Goal: Task Accomplishment & Management: Manage account settings

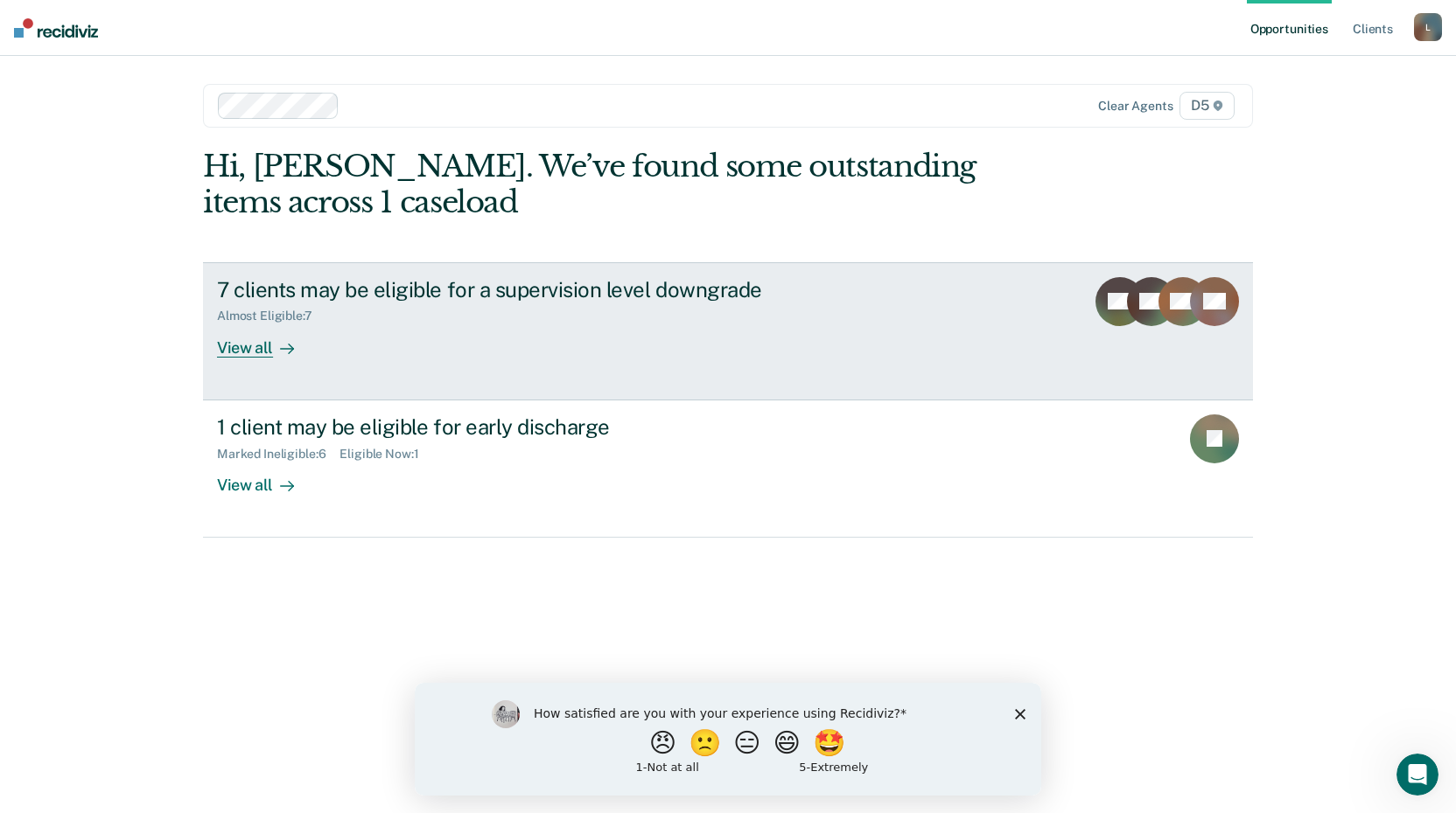
click at [251, 344] on div "View all" at bounding box center [266, 340] width 98 height 34
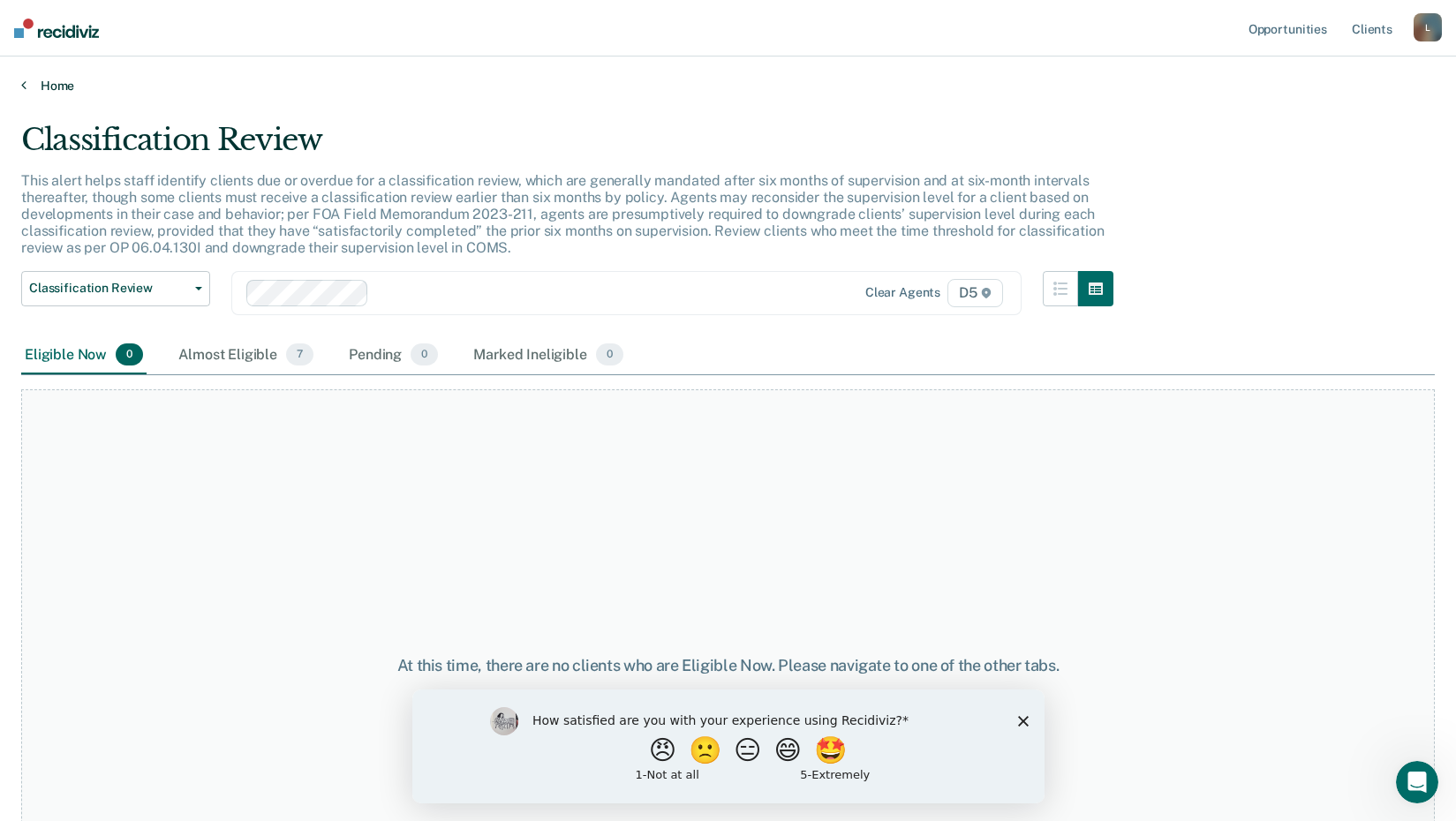
click at [23, 85] on icon at bounding box center [23, 84] width 5 height 14
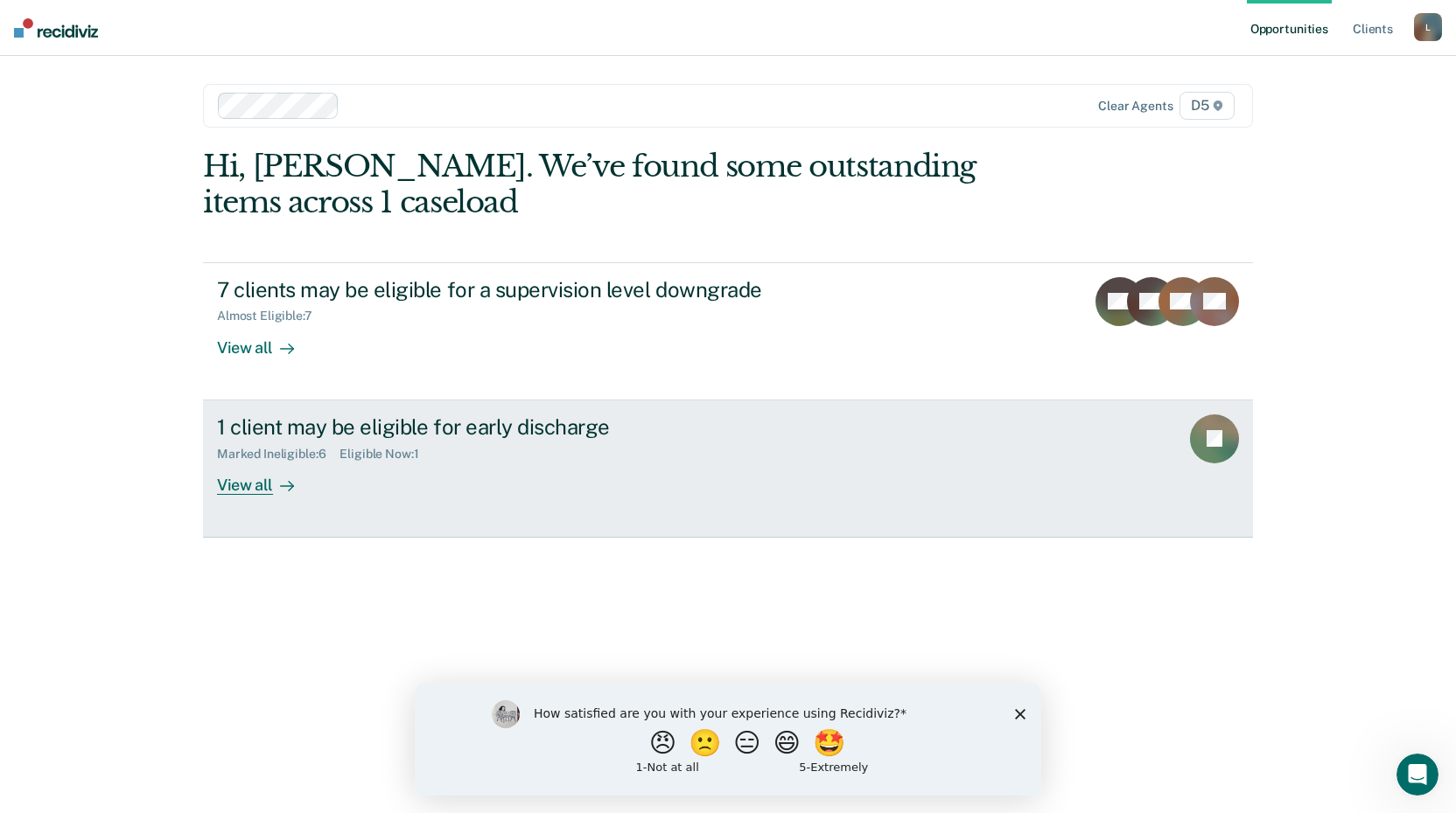
click at [248, 481] on div "View all" at bounding box center [266, 478] width 98 height 34
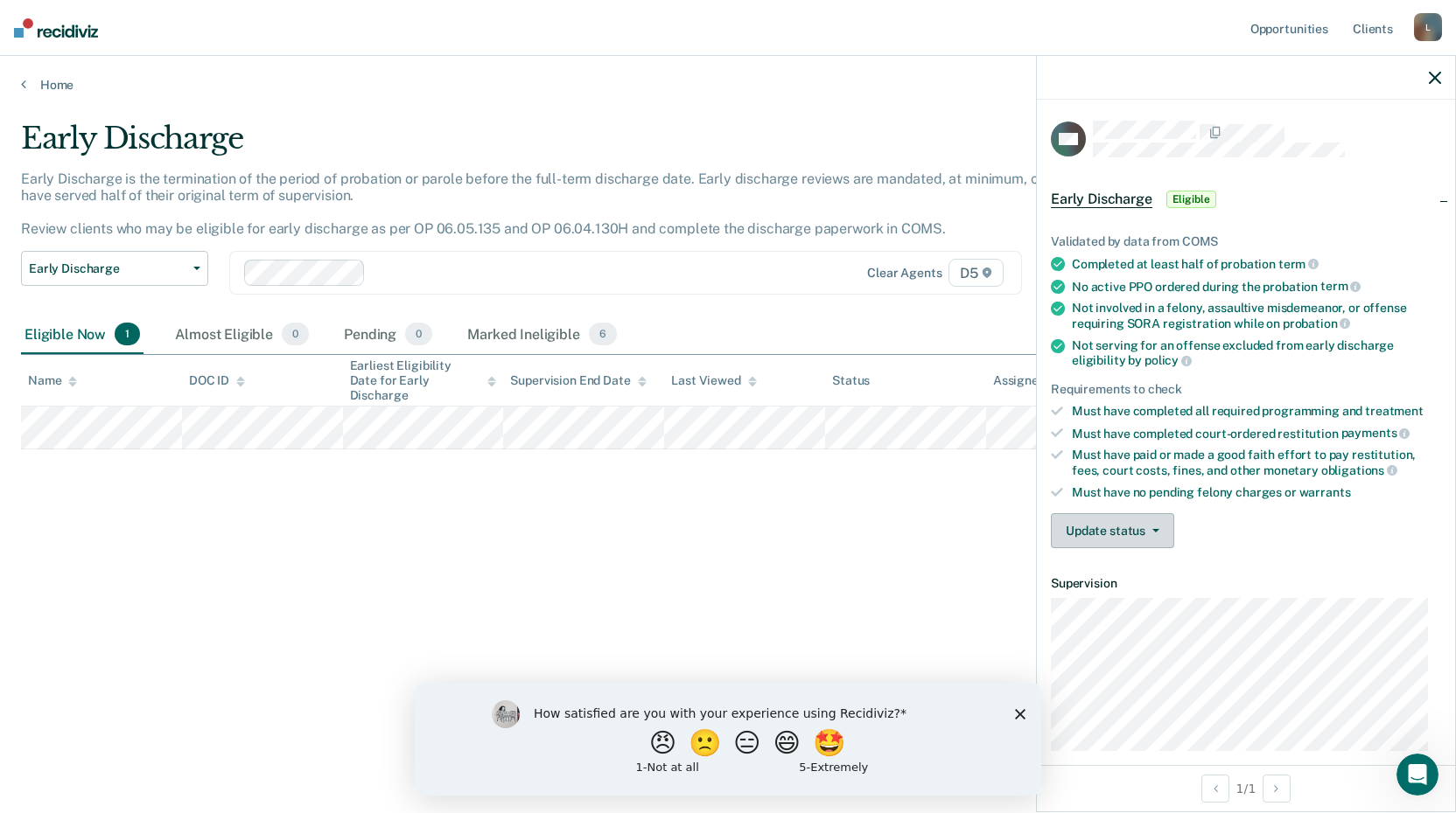
click at [1164, 527] on button "Update status" at bounding box center [1113, 531] width 124 height 35
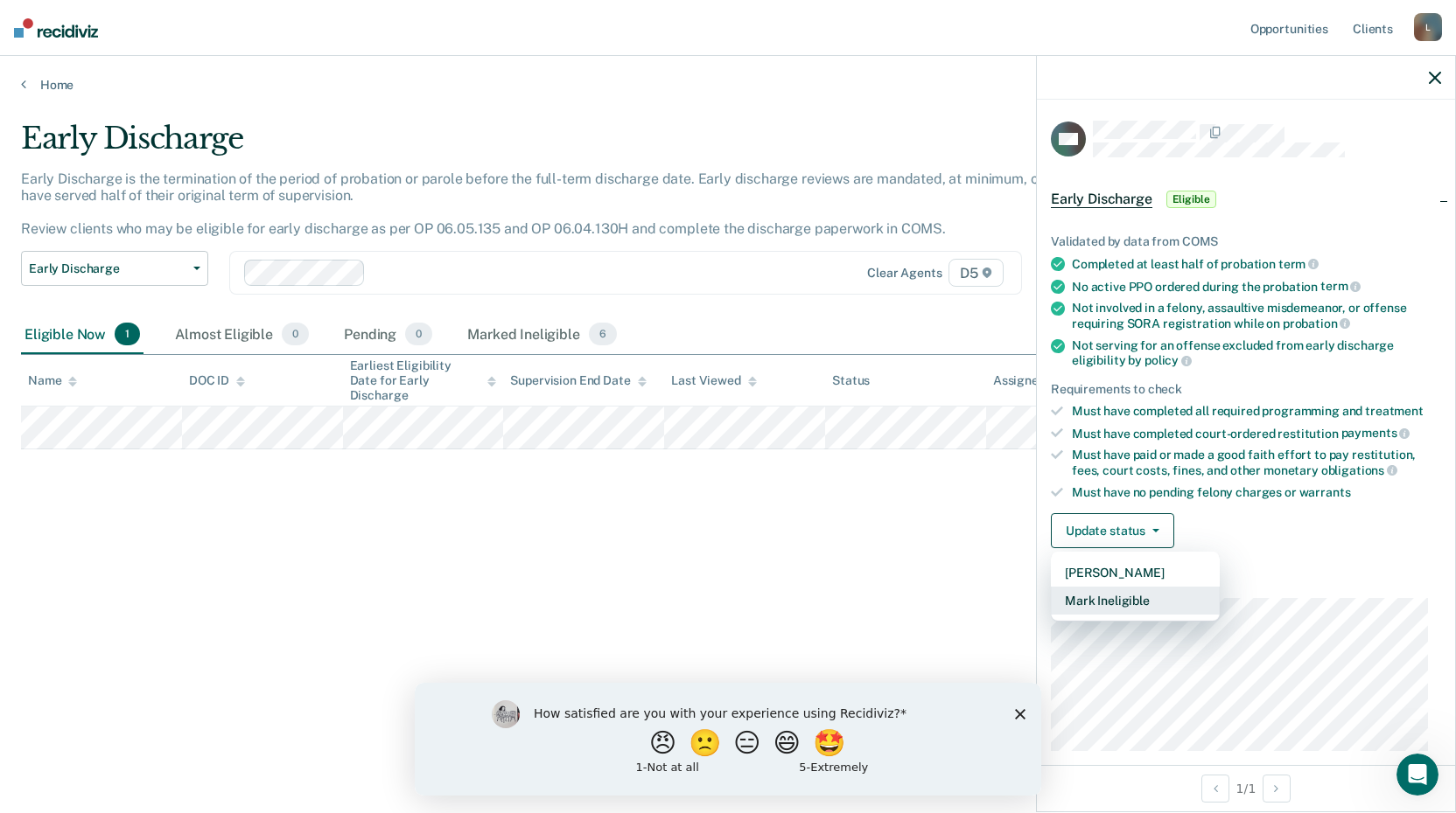
click at [1139, 600] on button "Mark Ineligible" at bounding box center [1135, 600] width 169 height 28
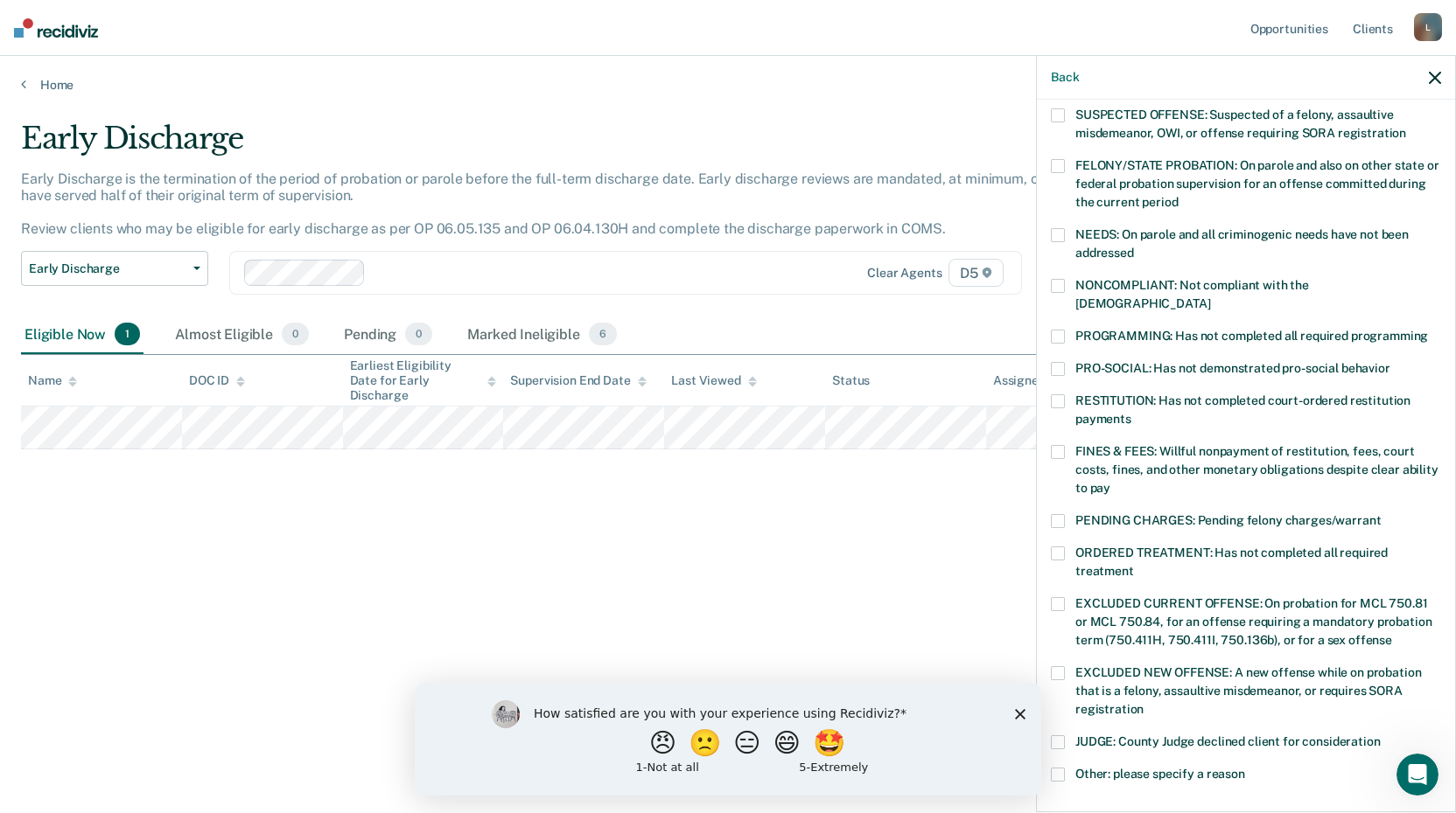
scroll to position [350, 0]
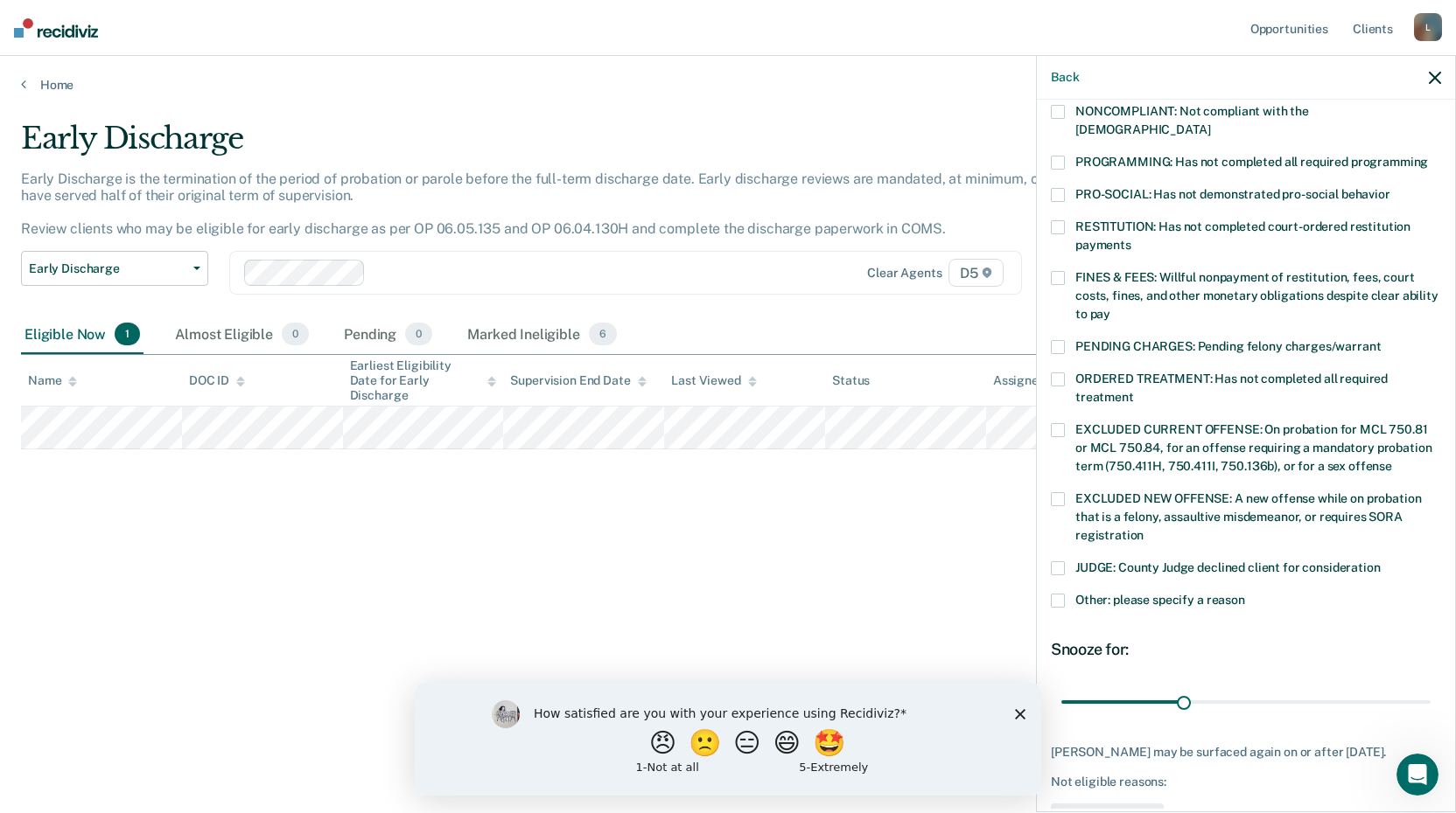
click at [1059, 593] on span at bounding box center [1058, 600] width 14 height 14
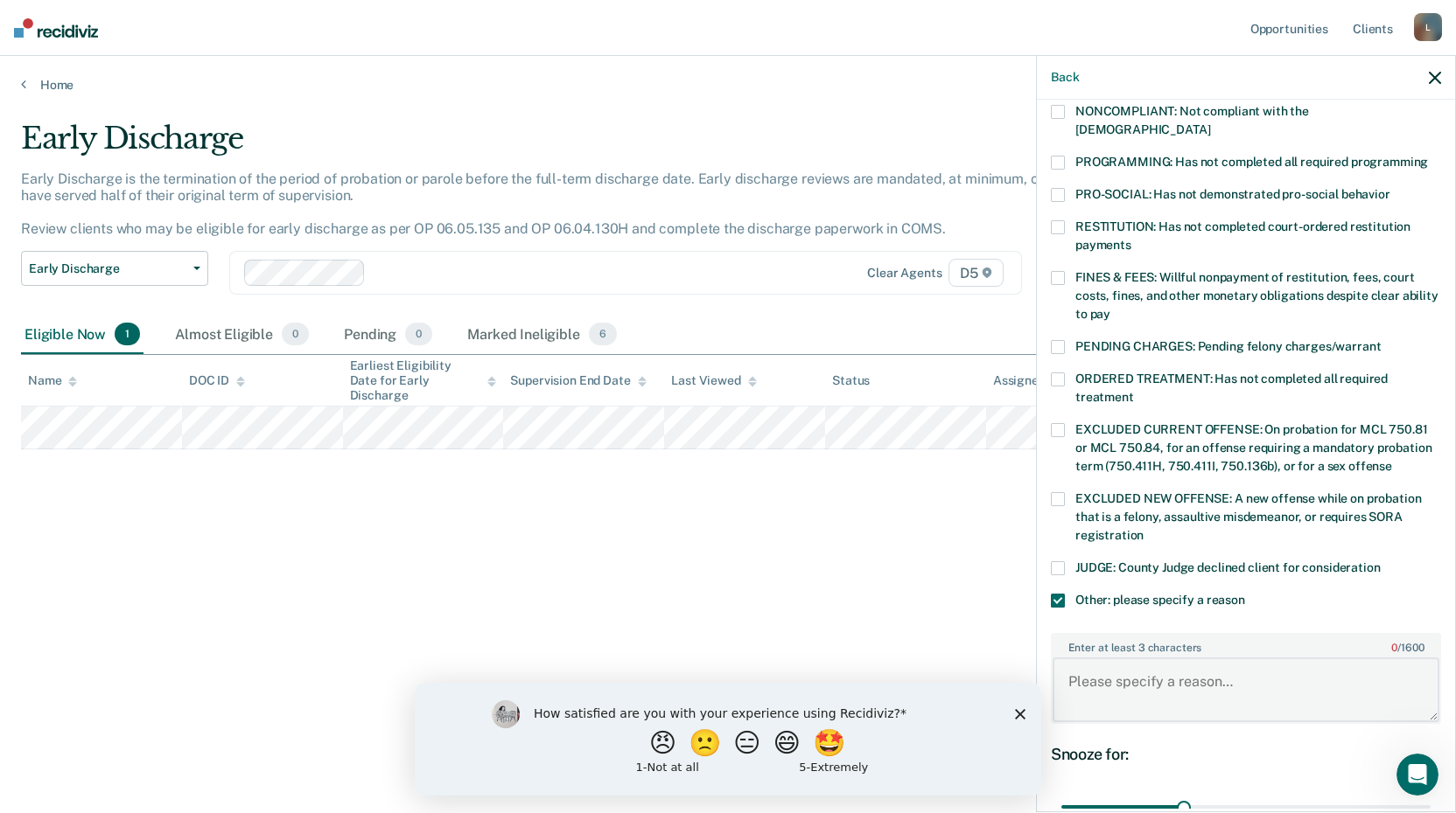
click at [1090, 658] on textarea "Enter at least 3 characters 0 / 1600" at bounding box center [1246, 690] width 387 height 65
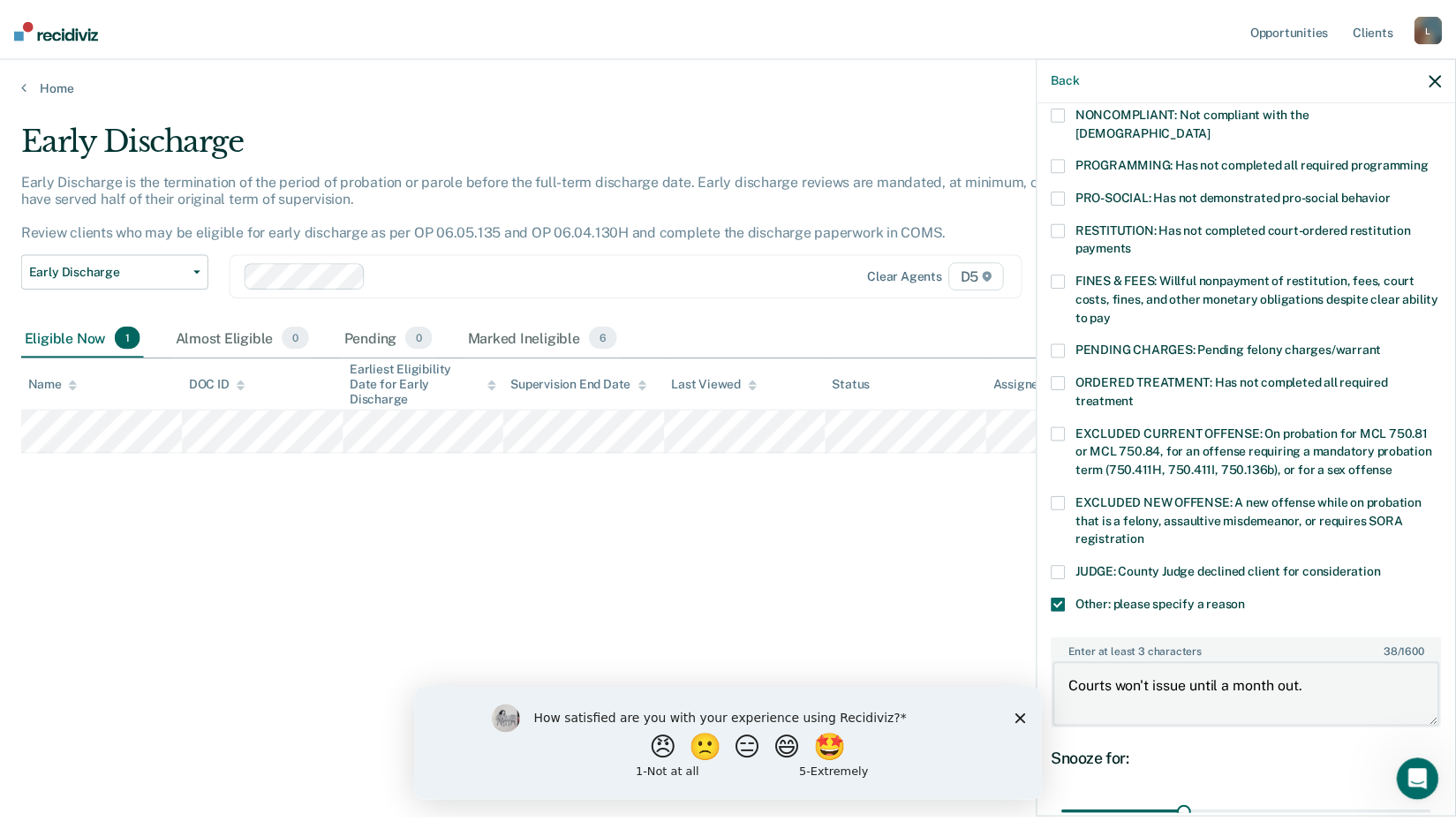
scroll to position [517, 0]
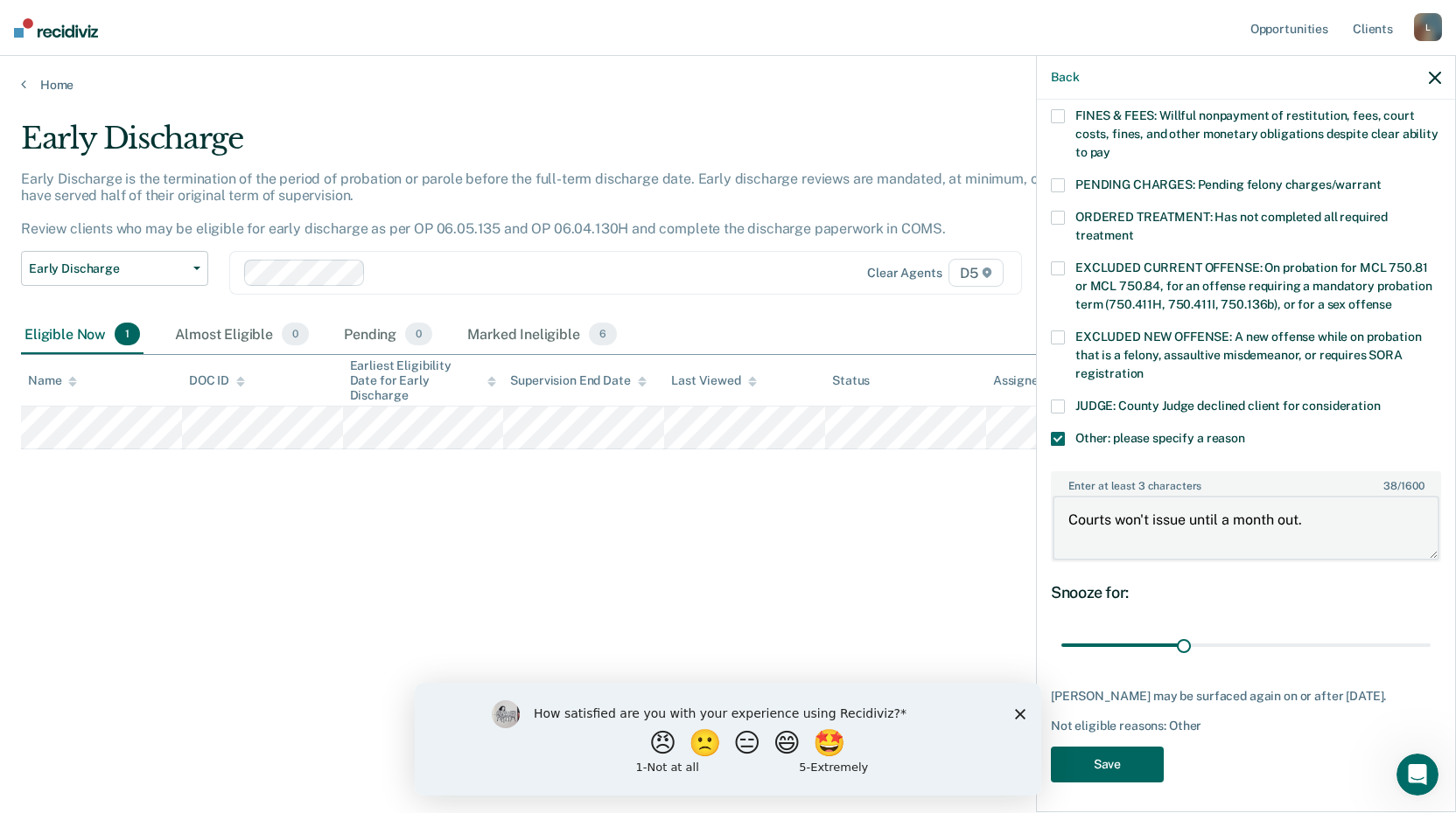
type textarea "Courts won't issue until a month out."
click at [1113, 747] on button "Save" at bounding box center [1107, 765] width 113 height 36
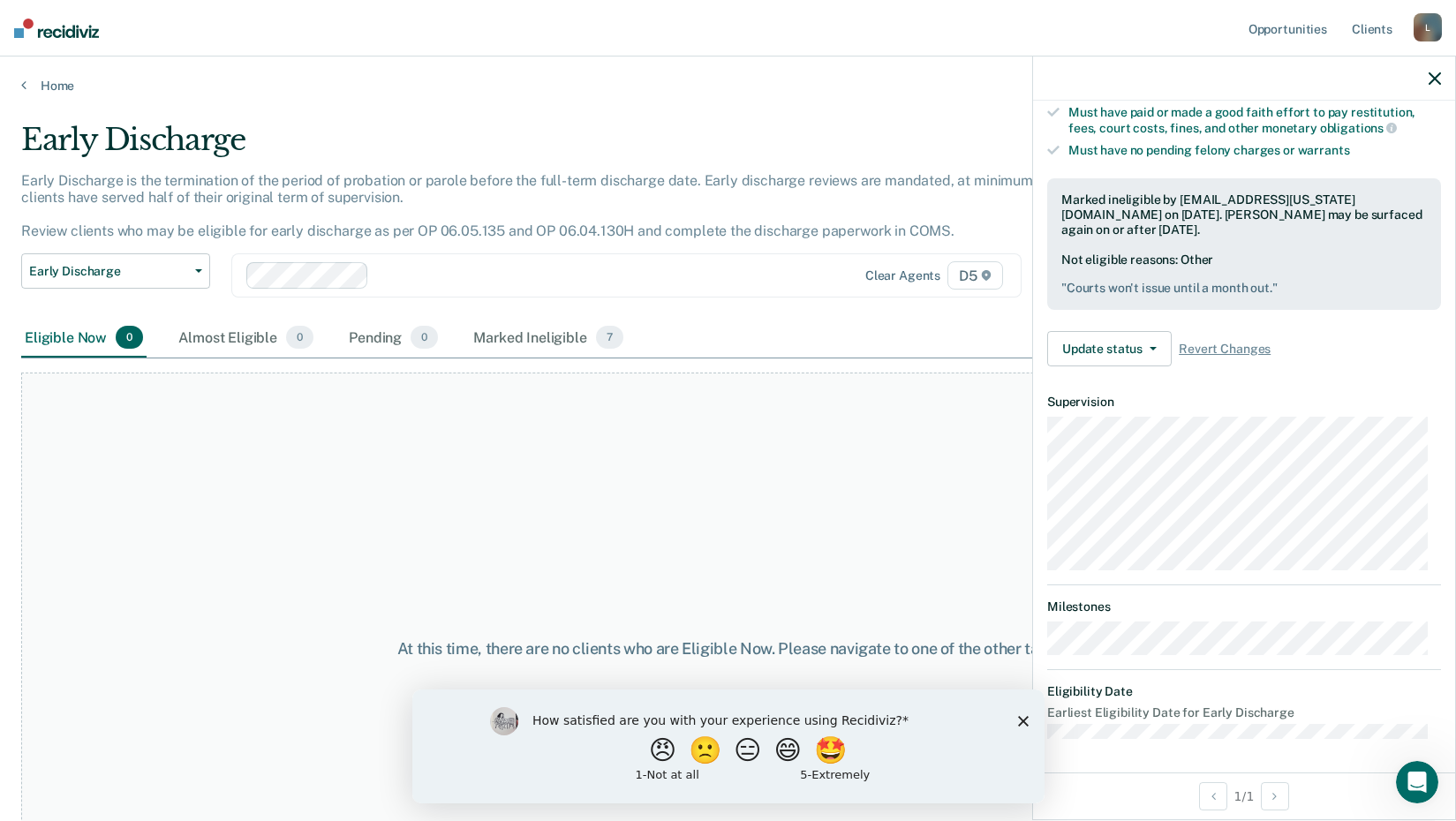
scroll to position [0, 0]
